Goal: Check status: Check status

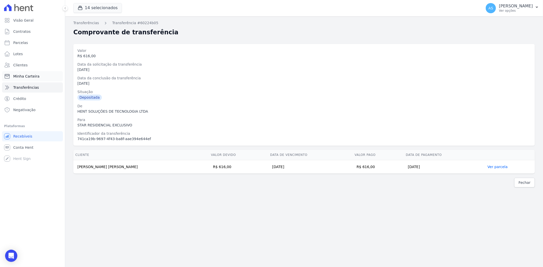
click at [25, 78] on span "Minha Carteira" at bounding box center [26, 76] width 26 height 5
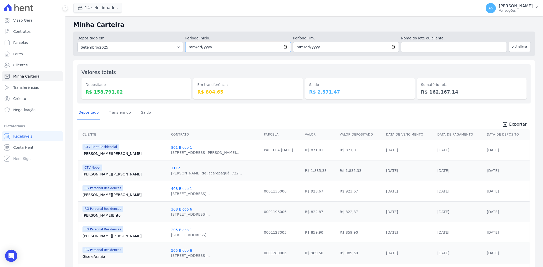
click at [284, 45] on input "2025-09-01" at bounding box center [238, 47] width 106 height 10
type input "[DATE]"
click at [390, 47] on input "2025-09-30" at bounding box center [346, 47] width 106 height 10
type input "[DATE]"
click at [518, 46] on button "Aplicar" at bounding box center [520, 47] width 22 height 10
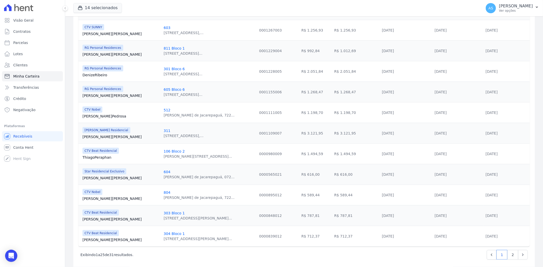
scroll to position [416, 0]
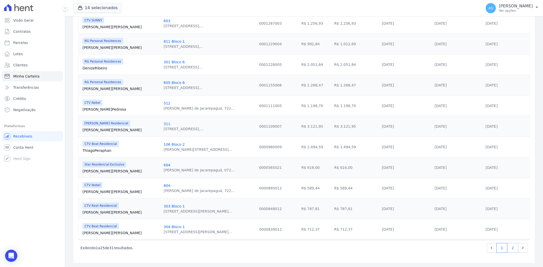
click at [507, 248] on link "2" at bounding box center [512, 248] width 11 height 10
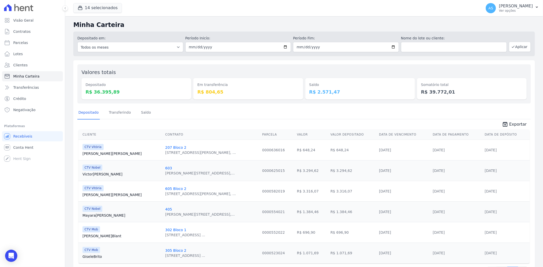
scroll to position [23, 0]
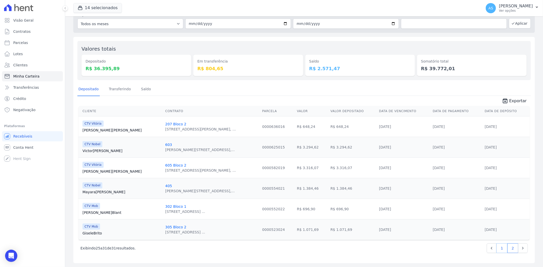
click at [500, 248] on link "1" at bounding box center [501, 249] width 11 height 10
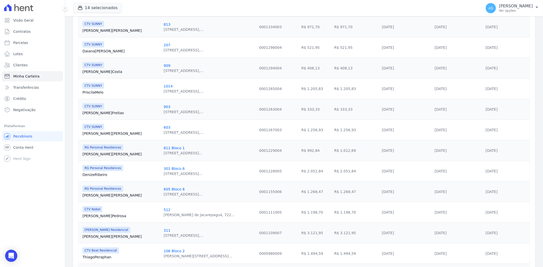
scroll to position [311, 0]
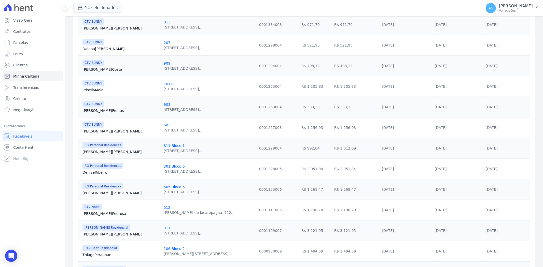
click at [88, 213] on link "[PERSON_NAME][GEOGRAPHIC_DATA]" at bounding box center [120, 213] width 77 height 5
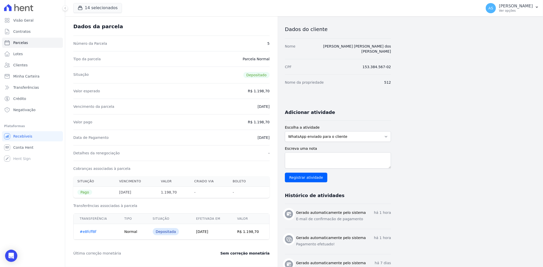
scroll to position [56, 0]
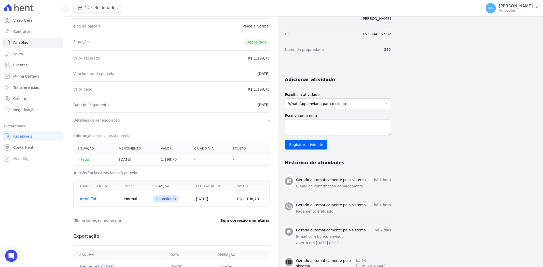
click at [89, 199] on link "#e8fcff8f" at bounding box center [88, 199] width 17 height 4
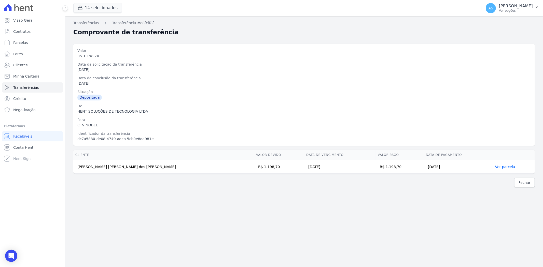
drag, startPoint x: 136, startPoint y: 167, endPoint x: 77, endPoint y: 172, distance: 59.5
click at [77, 172] on td "[PERSON_NAME] [PERSON_NAME] dos [PERSON_NAME]" at bounding box center [163, 166] width 181 height 13
copy td "[PERSON_NAME] [PERSON_NAME] dos [PERSON_NAME]"
